Goal: Navigation & Orientation: Find specific page/section

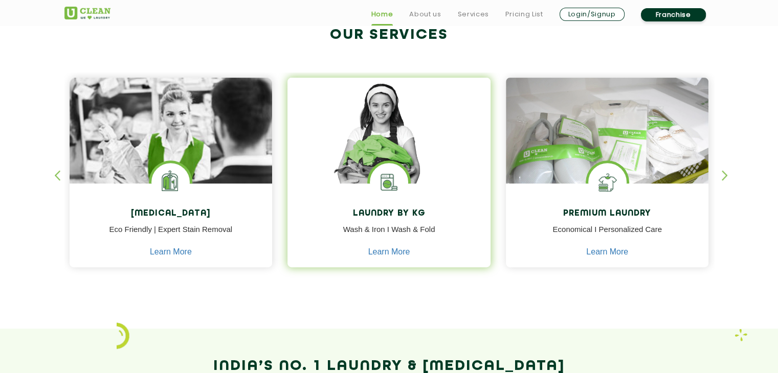
scroll to position [436, 0]
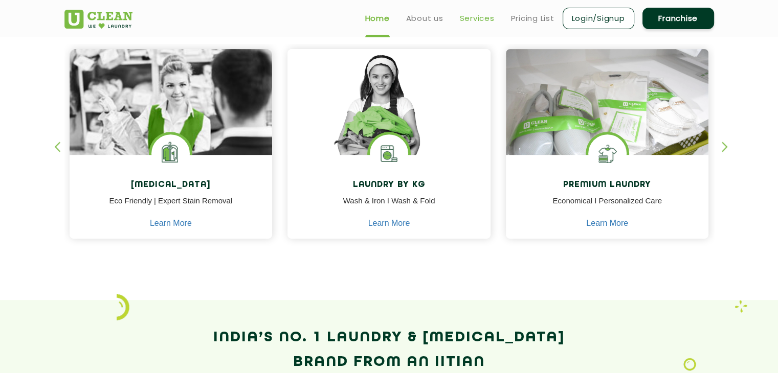
click at [466, 22] on link "Services" at bounding box center [477, 18] width 35 height 12
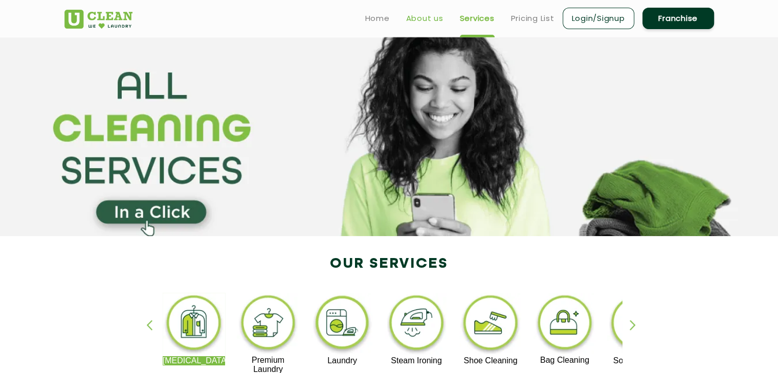
click at [419, 18] on link "About us" at bounding box center [424, 18] width 37 height 12
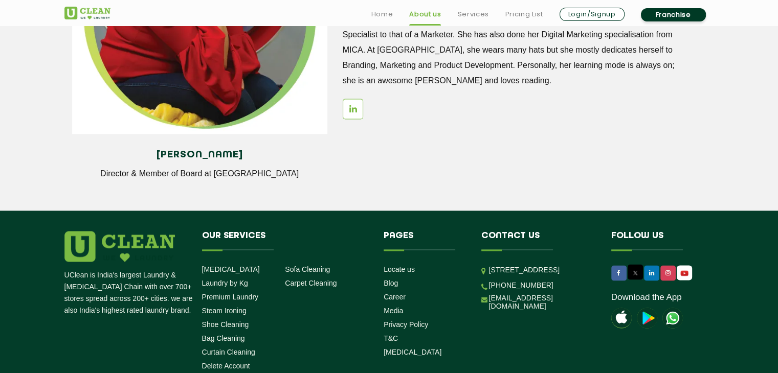
scroll to position [1455, 0]
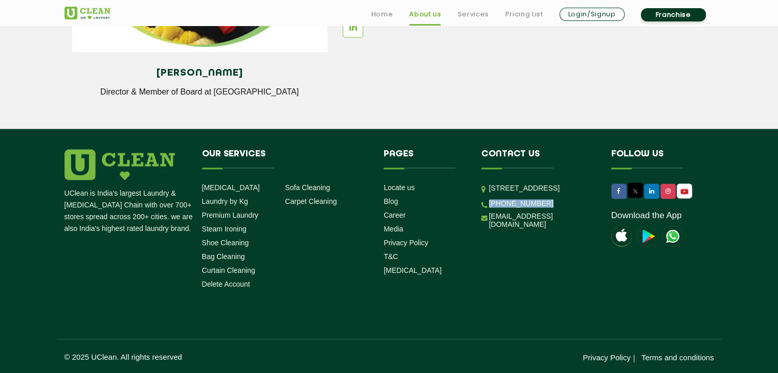
drag, startPoint x: 545, startPoint y: 235, endPoint x: 503, endPoint y: 232, distance: 43.0
click at [503, 208] on li "[PHONE_NUMBER]" at bounding box center [538, 203] width 115 height 10
click at [563, 266] on div "UClean is India's largest Laundry & [MEDICAL_DATA] Chain with over 700+ stores …" at bounding box center [389, 221] width 665 height 144
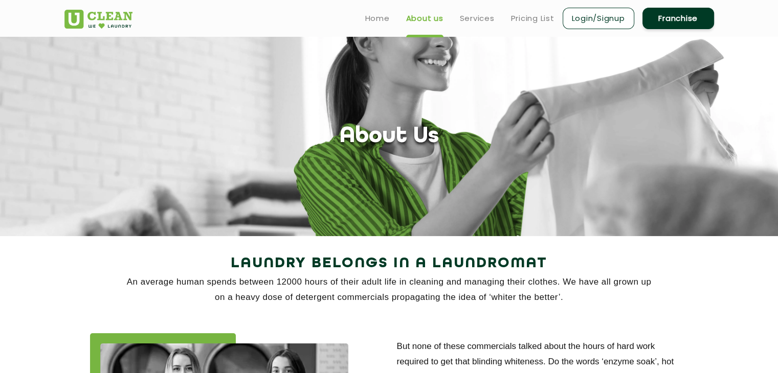
scroll to position [0, 0]
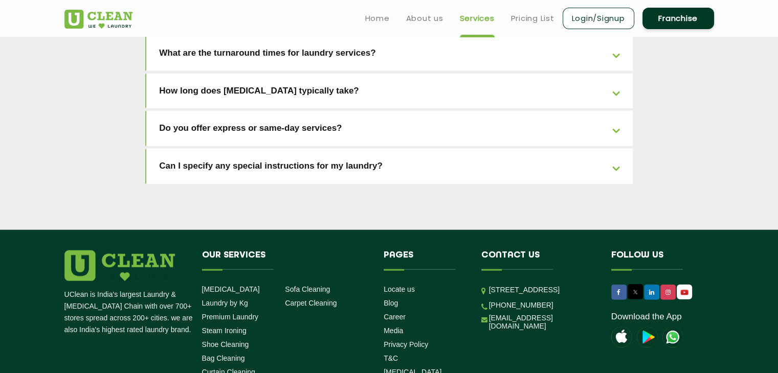
scroll to position [2331, 0]
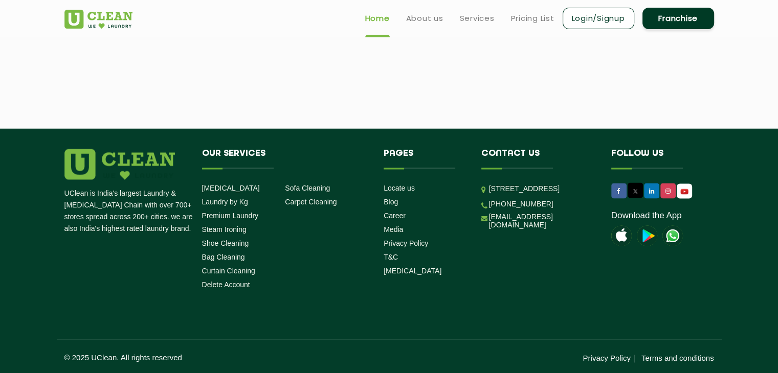
scroll to position [436, 0]
